Goal: Task Accomplishment & Management: Manage account settings

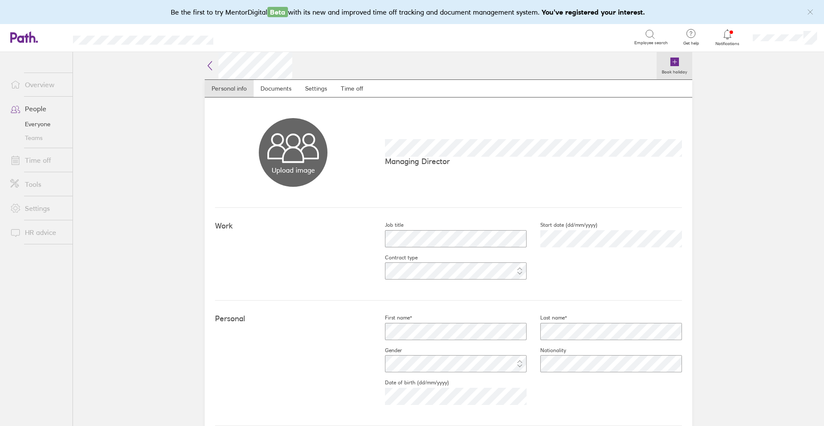
click at [670, 63] on icon at bounding box center [674, 61] width 9 height 9
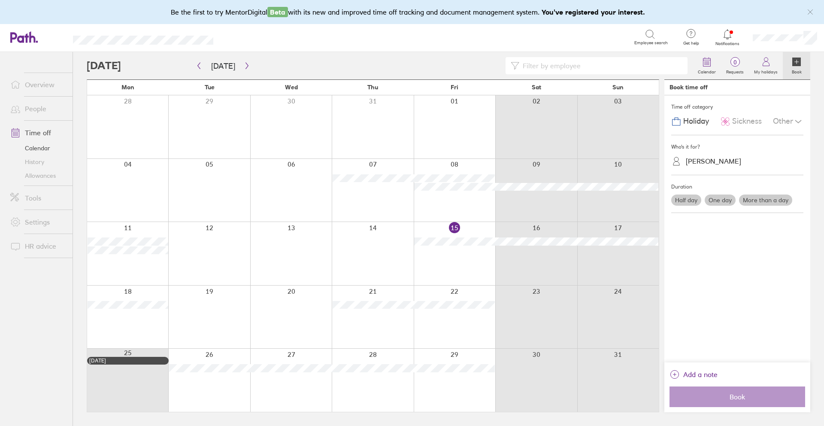
click at [760, 202] on label "More than a day" at bounding box center [765, 199] width 53 height 11
click at [0, 0] on input "More than a day" at bounding box center [0, 0] width 0 height 0
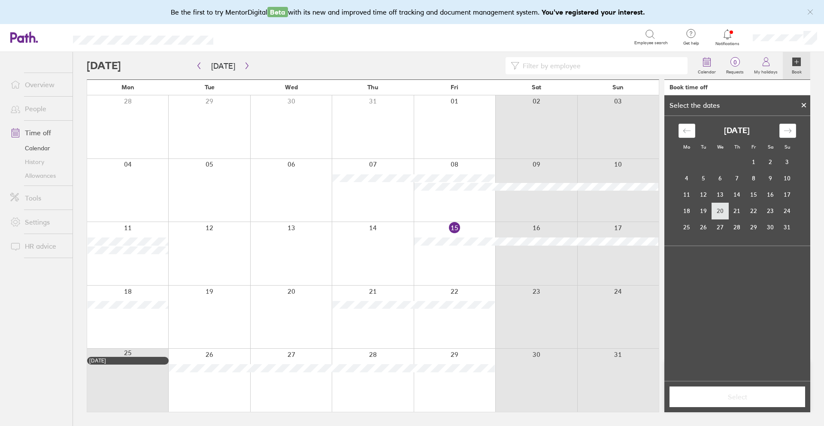
click at [721, 214] on td "20" at bounding box center [720, 211] width 17 height 16
click at [786, 207] on td "24" at bounding box center [787, 211] width 17 height 16
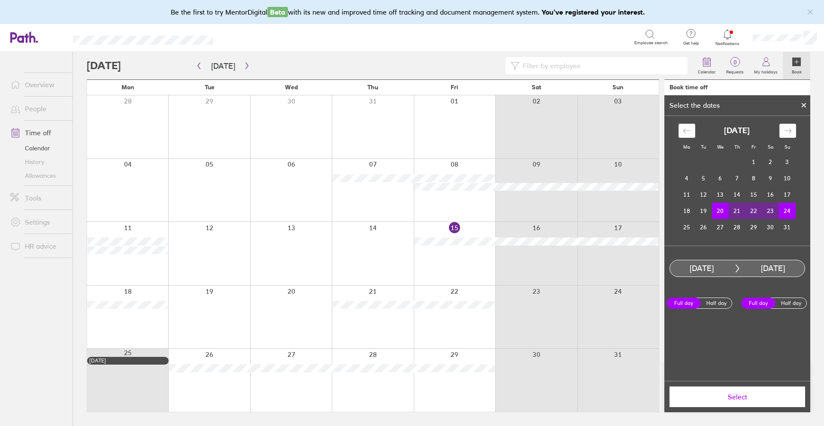
click at [737, 399] on span "Select" at bounding box center [737, 397] width 124 height 8
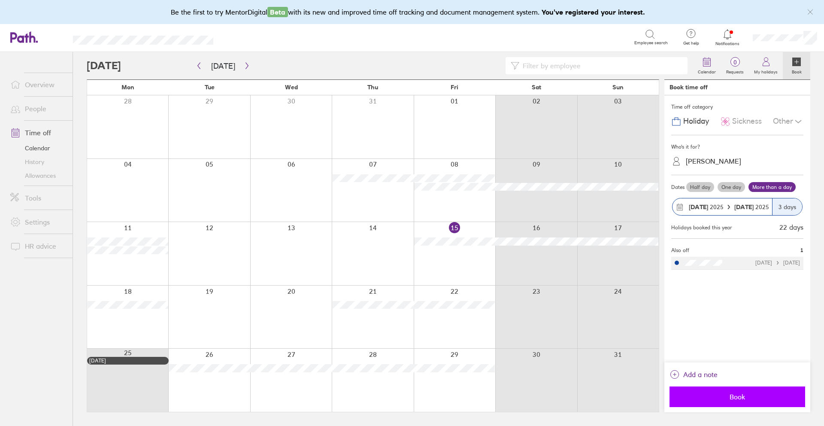
click at [734, 394] on span "Book" at bounding box center [737, 397] width 124 height 8
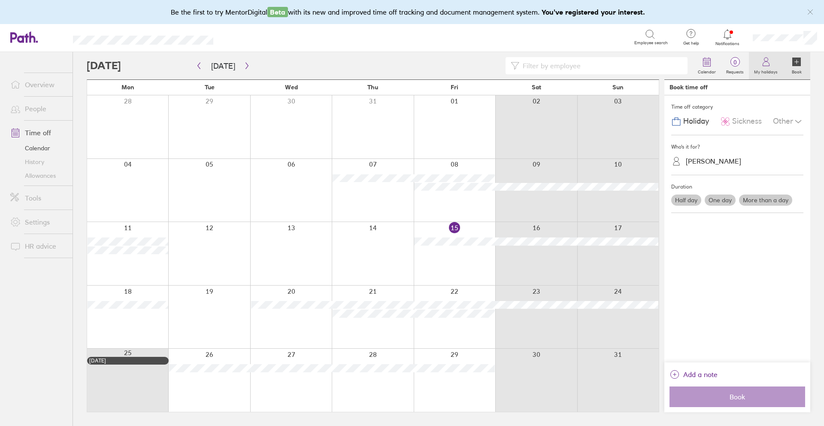
click at [764, 65] on icon at bounding box center [766, 62] width 10 height 10
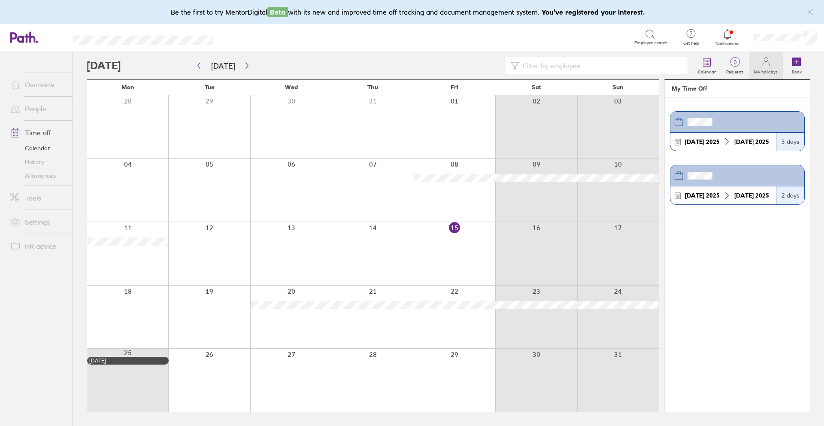
click at [764, 67] on label "My holidays" at bounding box center [766, 71] width 34 height 8
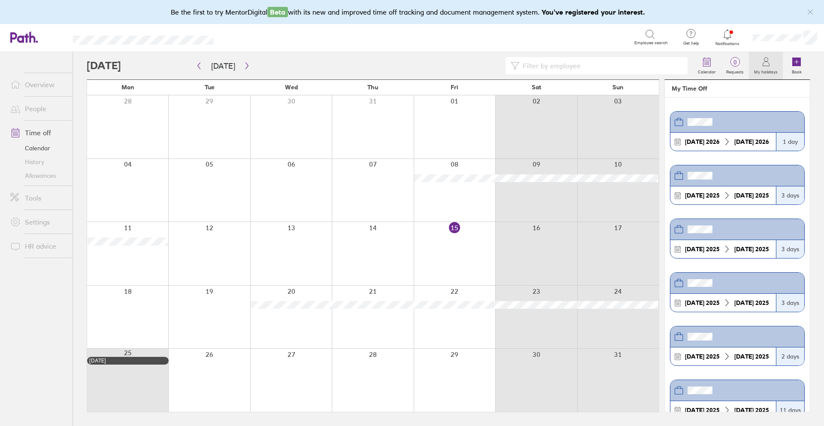
click at [30, 133] on link "Time off" at bounding box center [37, 132] width 69 height 17
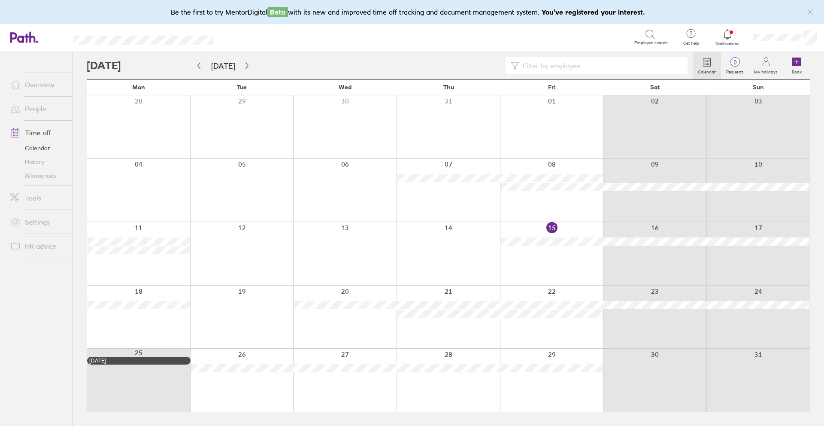
click at [35, 178] on link "Allowances" at bounding box center [37, 176] width 69 height 14
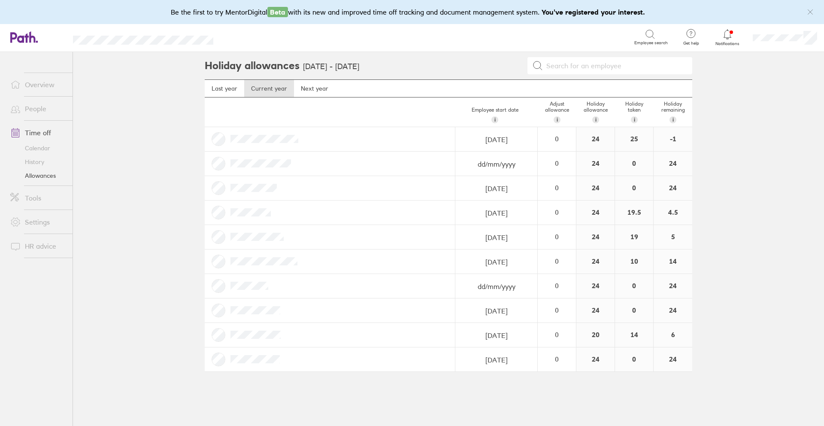
click at [37, 134] on link "Time off" at bounding box center [37, 132] width 69 height 17
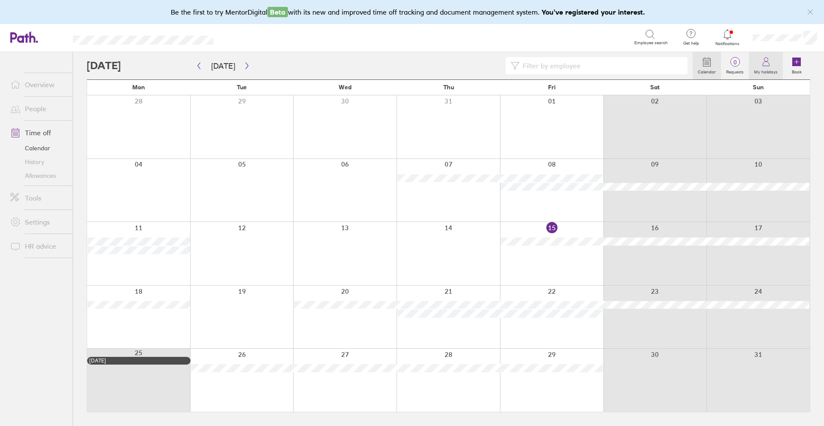
click at [763, 64] on icon at bounding box center [766, 62] width 10 height 10
